Goal: Task Accomplishment & Management: Manage account settings

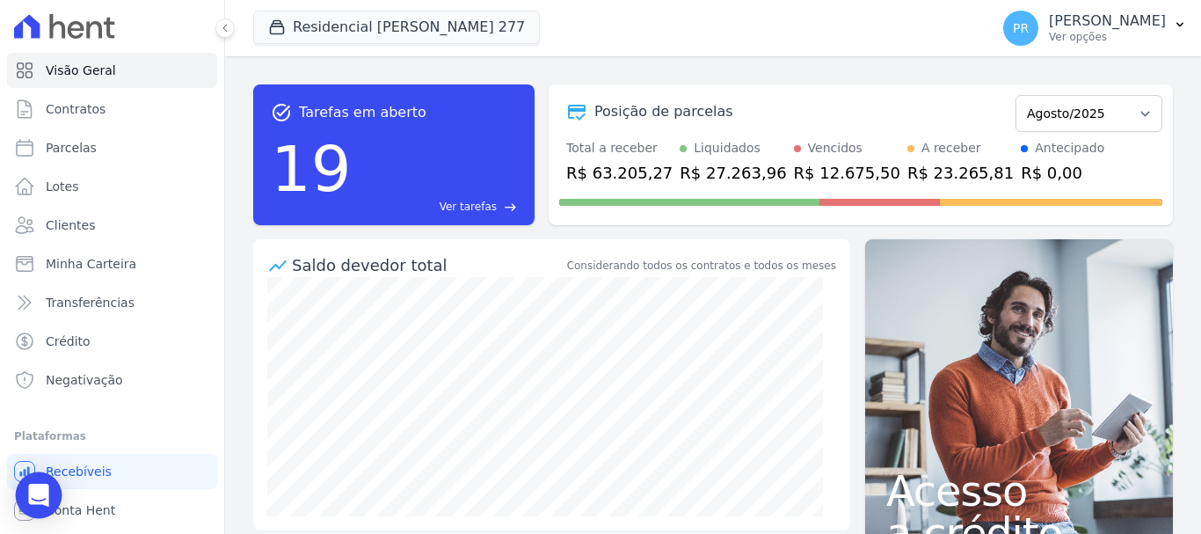
click at [47, 500] on icon "Open Intercom Messenger" at bounding box center [38, 495] width 20 height 23
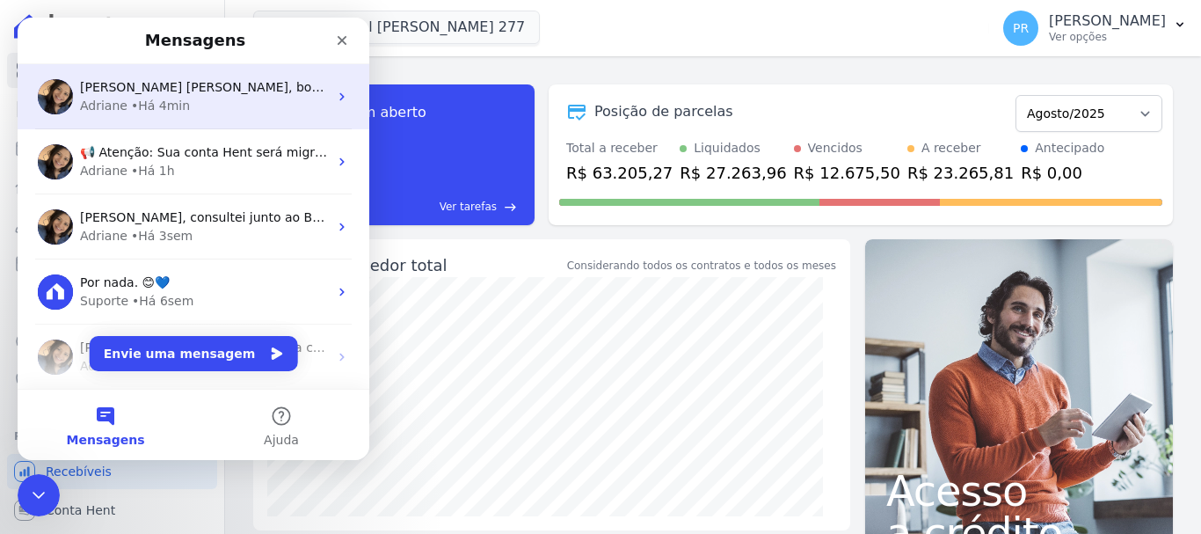
click at [231, 105] on div "Adriane • Há 4min" at bounding box center [204, 106] width 248 height 18
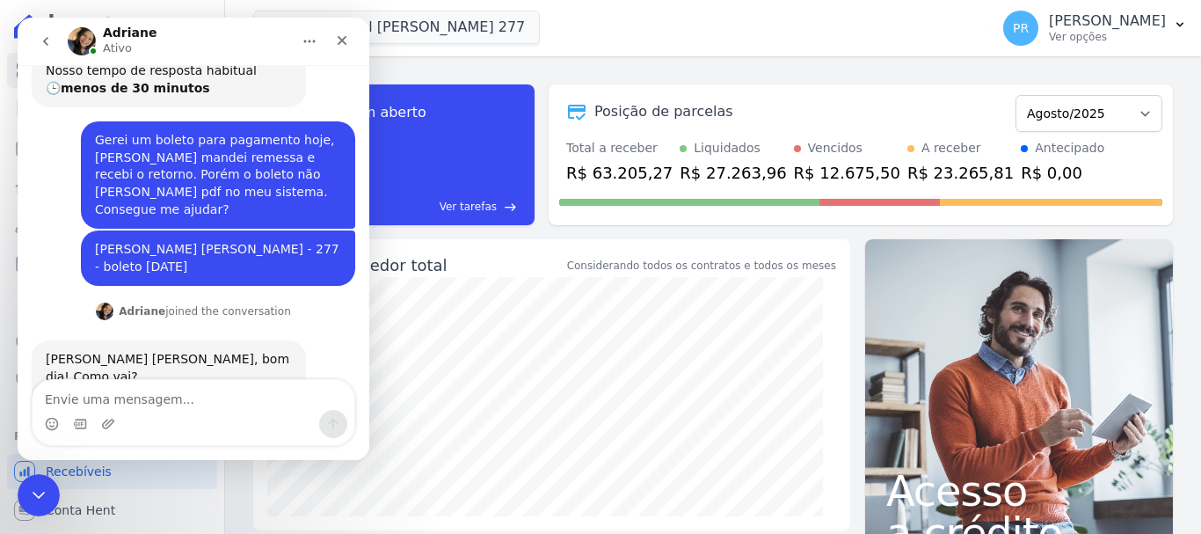
scroll to position [319, 0]
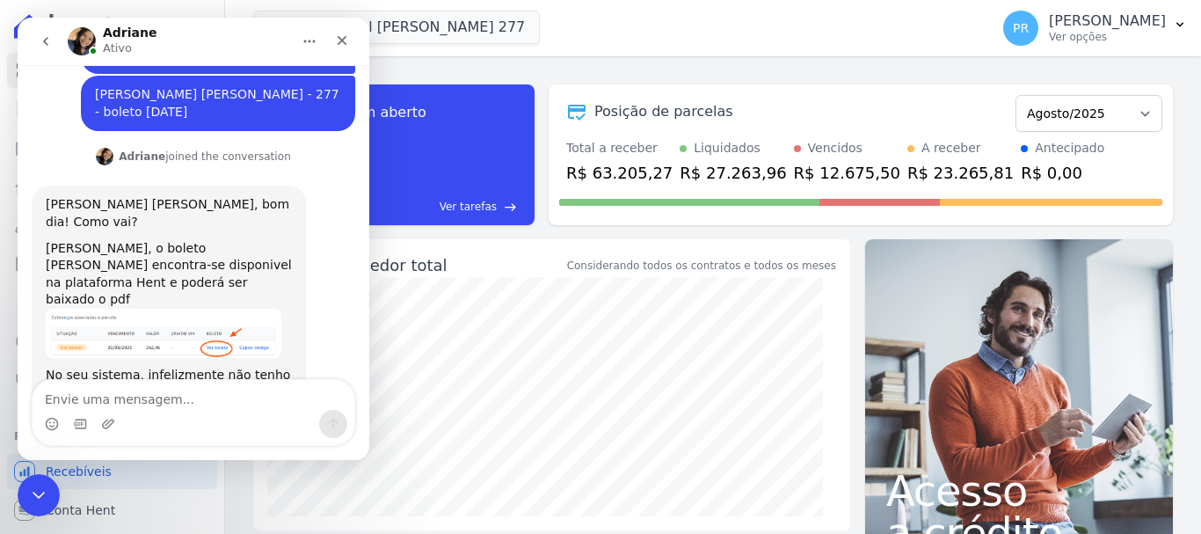
click at [179, 309] on img "Adriane diz…" at bounding box center [164, 333] width 236 height 49
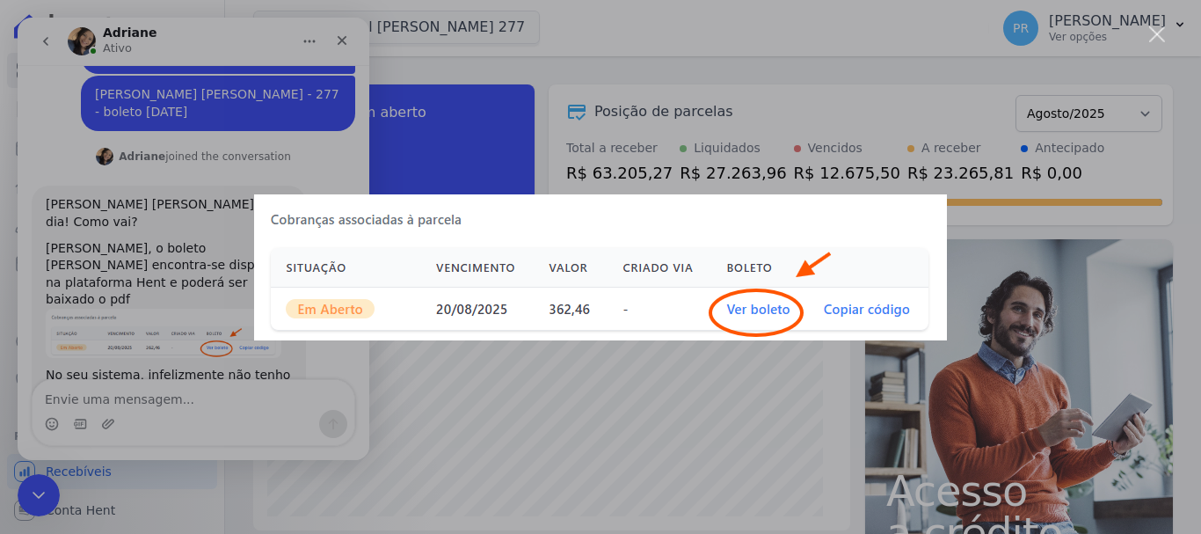
scroll to position [0, 0]
click at [664, 50] on div "Messenger da Intercom" at bounding box center [600, 267] width 1201 height 534
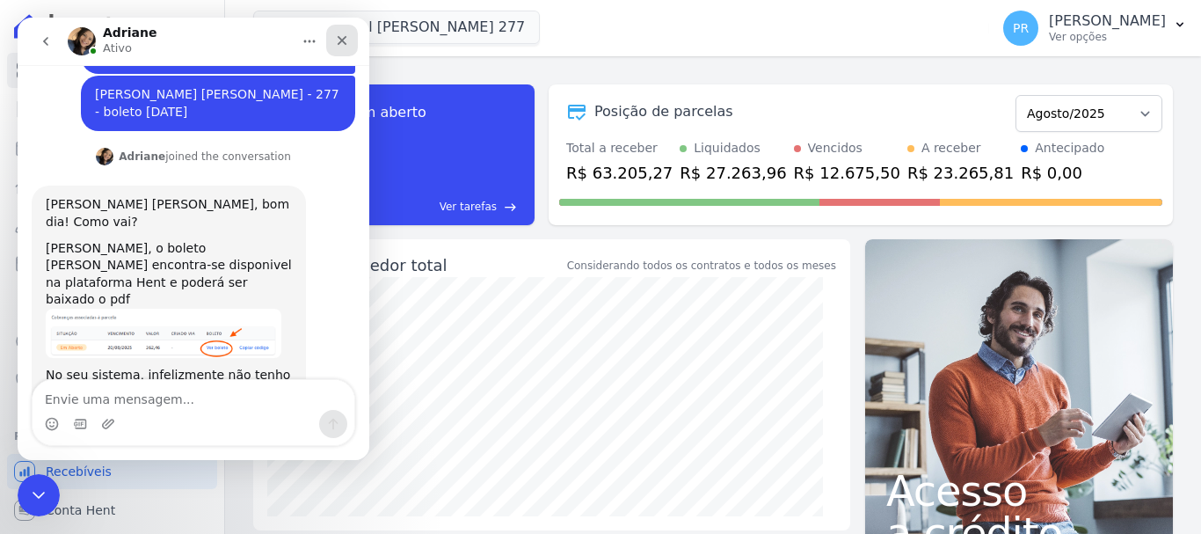
click at [346, 40] on icon "Fechar" at bounding box center [342, 40] width 14 height 14
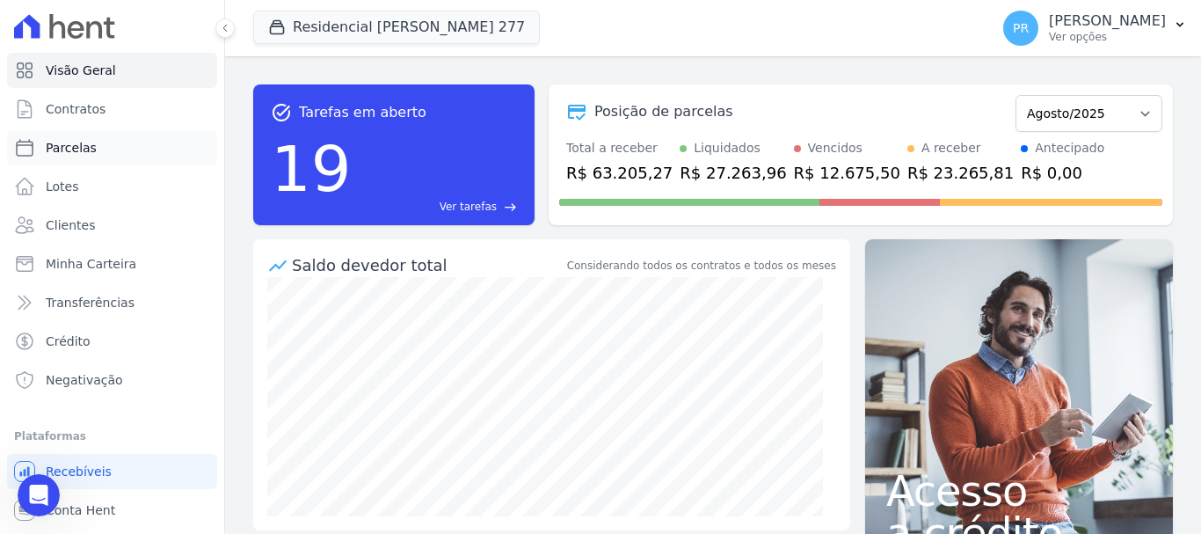
scroll to position [319, 0]
click at [106, 145] on link "Parcelas" at bounding box center [112, 147] width 210 height 35
select select
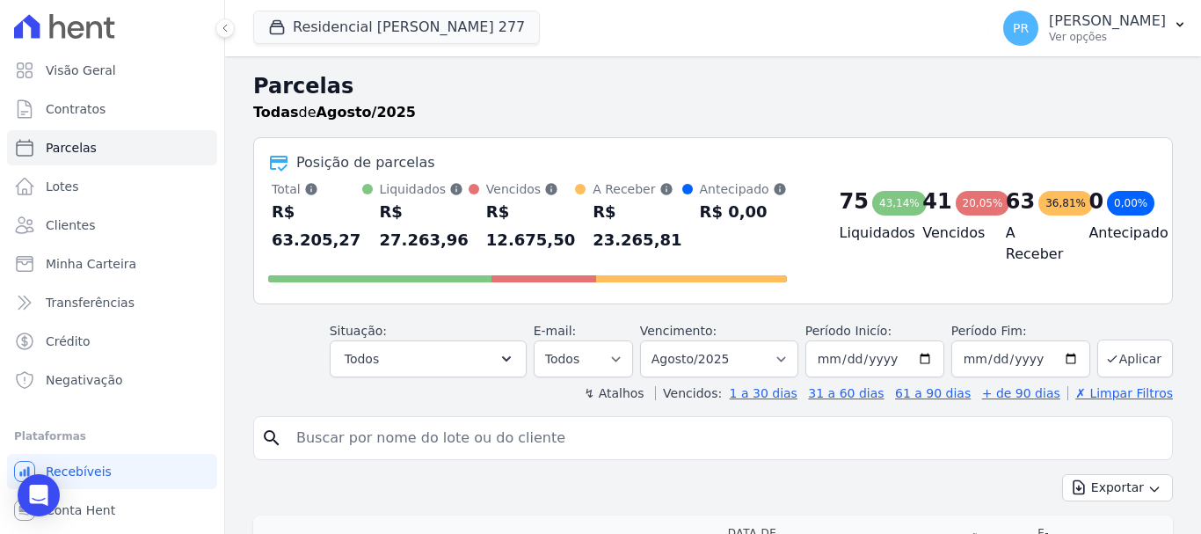
click at [463, 453] on input "search" at bounding box center [725, 437] width 879 height 35
type input "[PERSON_NAME]"
select select
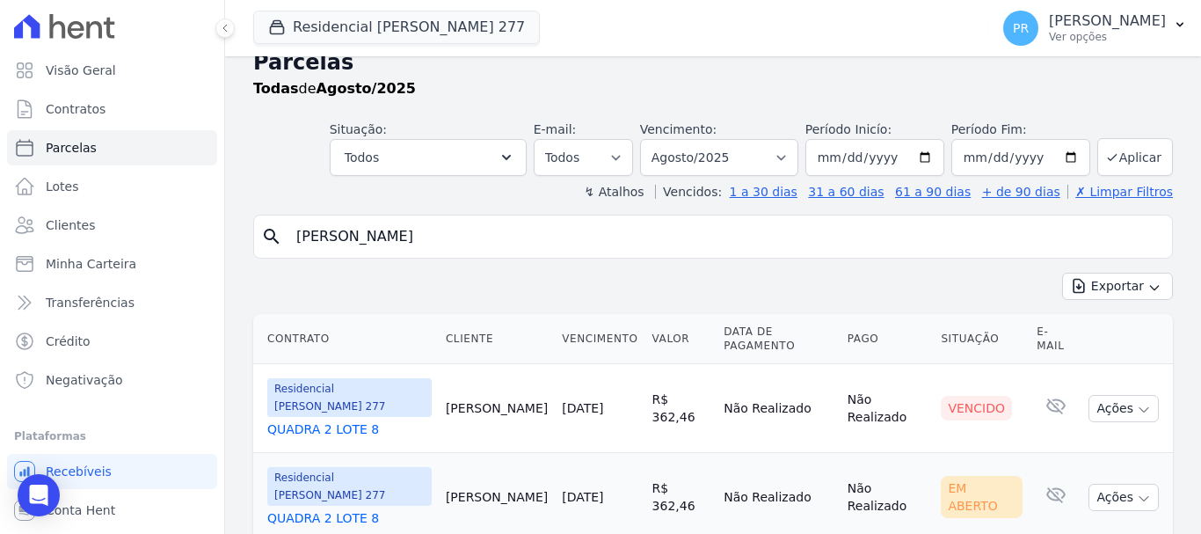
scroll to position [36, 0]
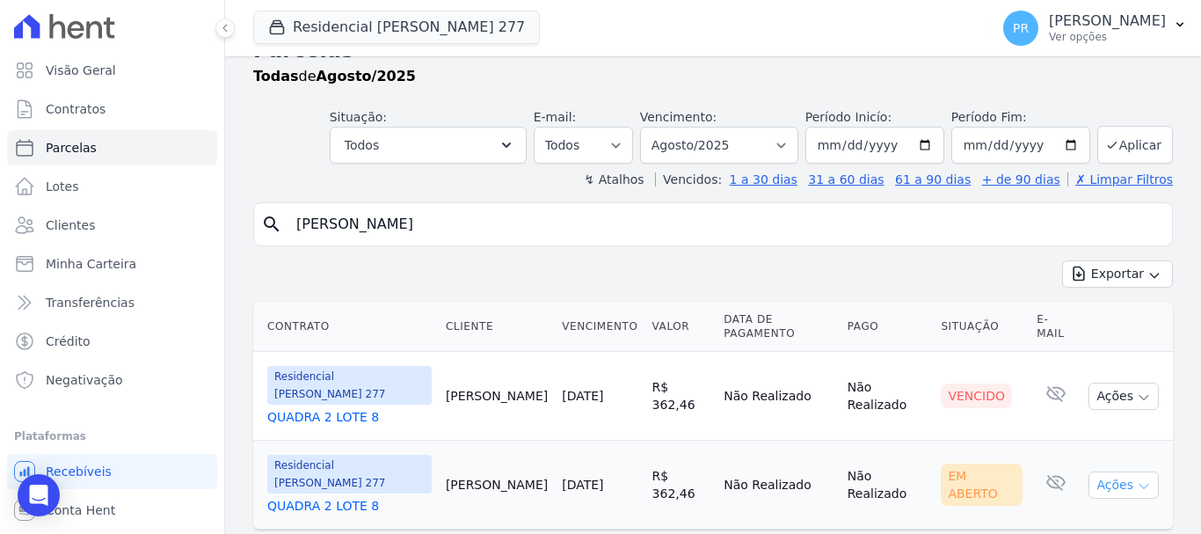
click at [1137, 479] on icon "button" at bounding box center [1144, 486] width 14 height 14
click at [1100, 509] on link "Ver boleto" at bounding box center [1116, 525] width 169 height 33
